Goal: Information Seeking & Learning: Learn about a topic

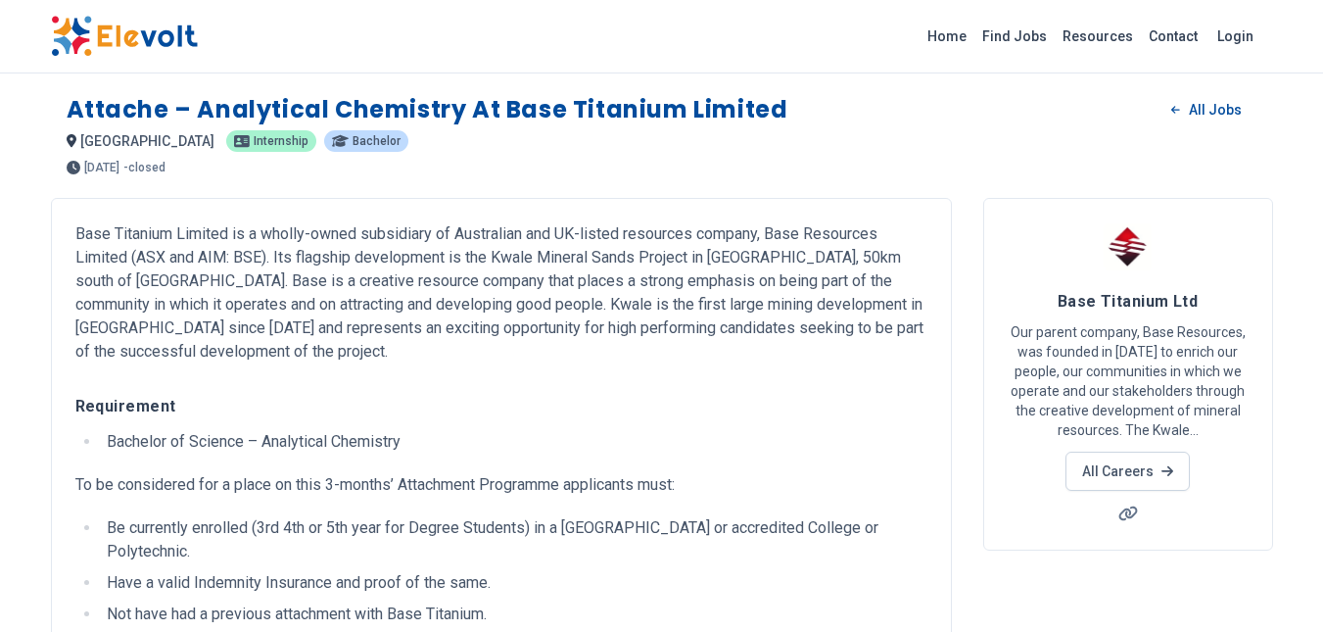
click at [254, 143] on span "internship" at bounding box center [281, 141] width 55 height 12
click at [254, 146] on span "internship" at bounding box center [281, 141] width 55 height 12
type textarea "**********"
click at [254, 146] on span "internship" at bounding box center [281, 141] width 55 height 12
click at [254, 143] on span "internship" at bounding box center [281, 141] width 55 height 12
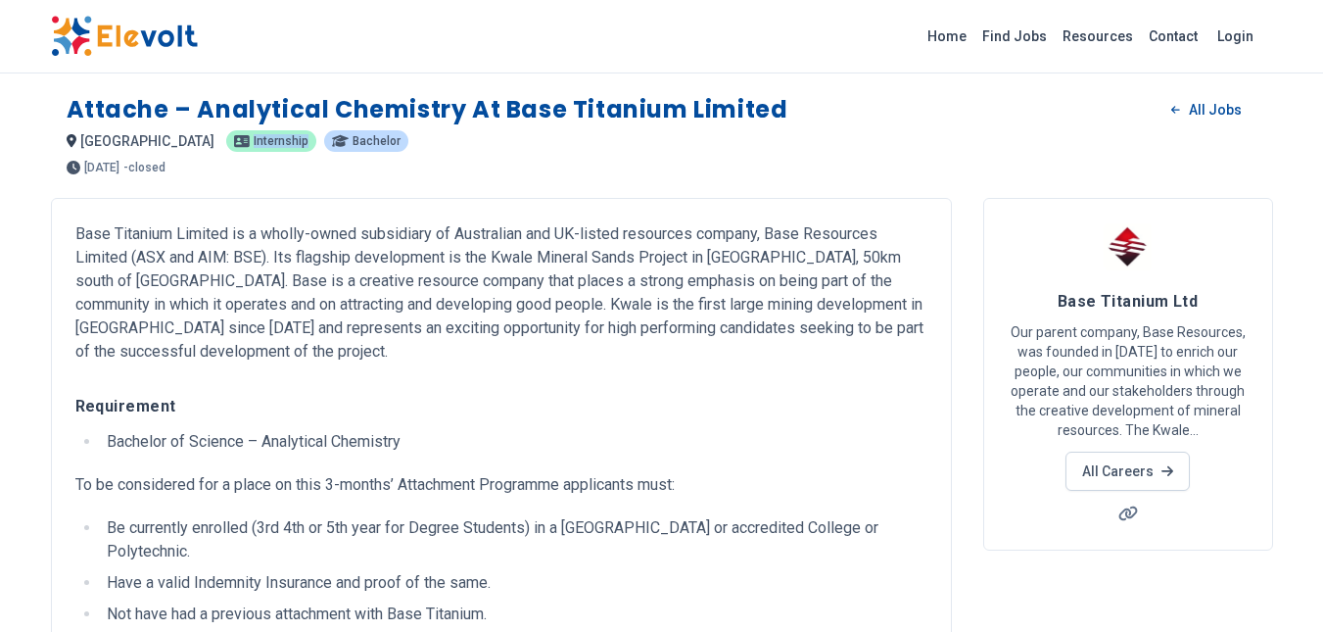
click at [254, 143] on span "internship" at bounding box center [281, 141] width 55 height 12
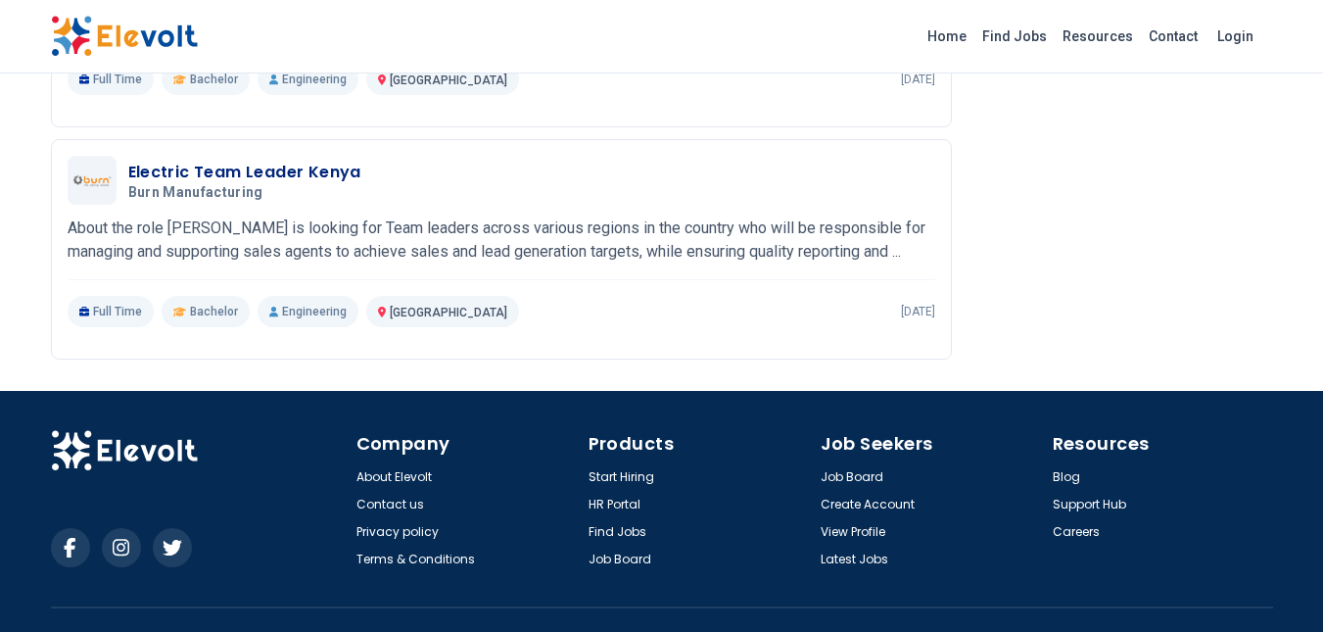
scroll to position [1994, 0]
